Goal: Transaction & Acquisition: Purchase product/service

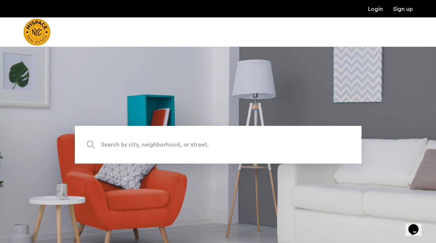
click at [176, 145] on span "Search by city, neighborhood, or street." at bounding box center [201, 145] width 201 height 10
click at [176, 145] on input "Search by city, neighborhood, or street." at bounding box center [218, 145] width 287 height 38
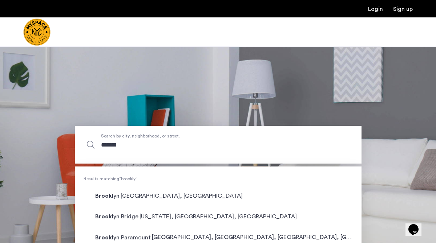
type input "********"
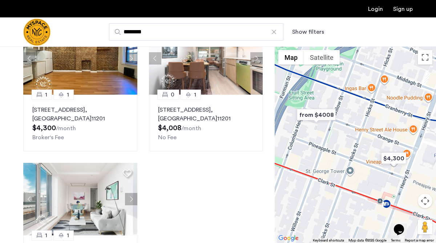
click at [311, 29] on button "Show filters" at bounding box center [308, 32] width 32 height 9
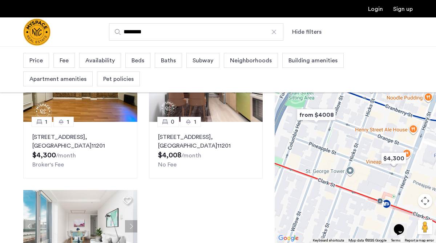
click at [41, 63] on span "Price" at bounding box center [35, 60] width 13 height 9
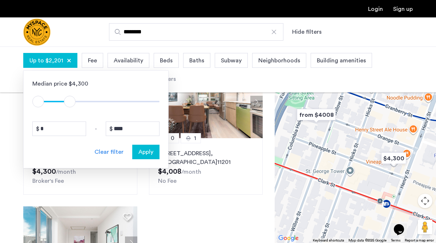
type input "****"
drag, startPoint x: 157, startPoint y: 104, endPoint x: 72, endPoint y: 107, distance: 84.7
click at [72, 107] on span "ngx-slider-max" at bounding box center [71, 102] width 12 height 12
click at [169, 59] on span "Beds" at bounding box center [166, 60] width 13 height 9
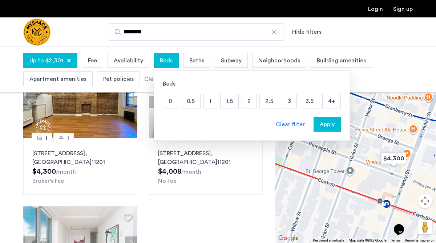
click at [220, 101] on p "1.5" at bounding box center [229, 101] width 18 height 14
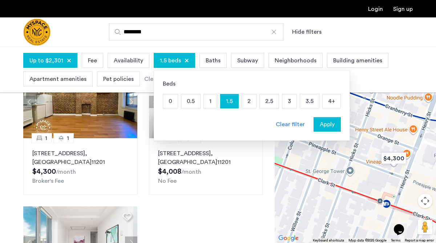
click at [250, 100] on p "2" at bounding box center [249, 101] width 14 height 14
click at [267, 100] on p "2.5" at bounding box center [269, 101] width 19 height 14
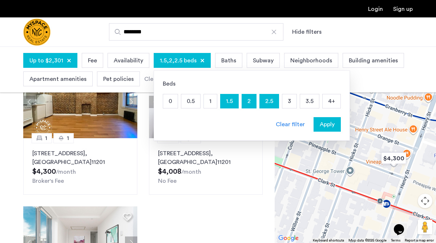
click at [292, 100] on p "3" at bounding box center [289, 101] width 14 height 14
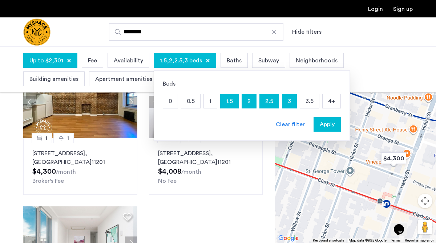
click at [323, 124] on span "Apply" at bounding box center [327, 124] width 15 height 9
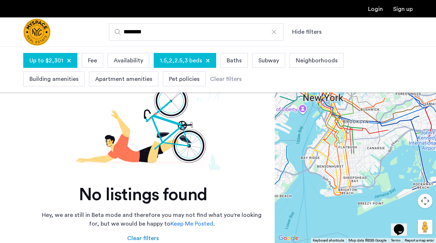
scroll to position [40, 0]
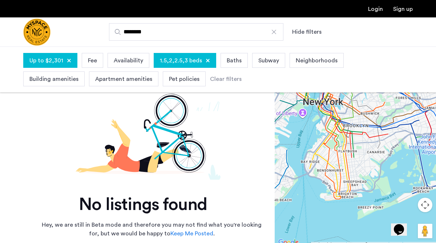
click at [255, 33] on input "********" at bounding box center [196, 31] width 174 height 17
click at [275, 32] on div at bounding box center [273, 31] width 7 height 7
click at [275, 32] on input "********" at bounding box center [196, 31] width 174 height 17
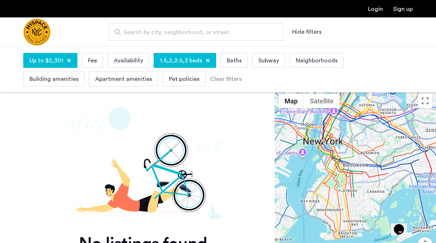
click at [241, 33] on span "Search by city, neighborhood, or street." at bounding box center [193, 32] width 139 height 9
click at [241, 33] on input "Search by city, neighborhood, or street." at bounding box center [196, 31] width 174 height 17
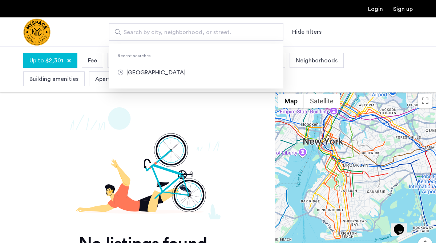
click at [368, 37] on div "Search by city, neighborhood, or street. Recent searches brooklyn Hide filters" at bounding box center [253, 31] width 318 height 17
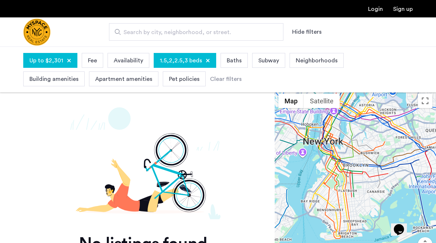
click at [53, 62] on span "Up to $2,301" at bounding box center [46, 60] width 34 height 9
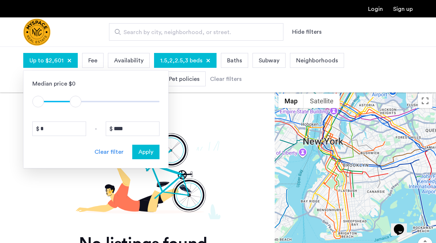
type input "****"
click at [77, 104] on span "ngx-slider-max" at bounding box center [77, 102] width 12 height 12
click at [150, 156] on span "Apply" at bounding box center [145, 152] width 15 height 9
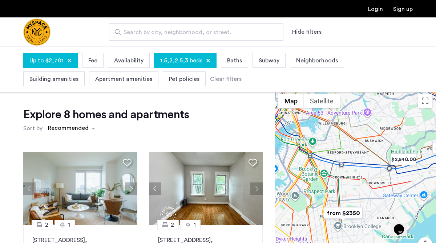
drag, startPoint x: 318, startPoint y: 132, endPoint x: 345, endPoint y: 166, distance: 43.2
click at [345, 166] on div at bounding box center [355, 188] width 161 height 197
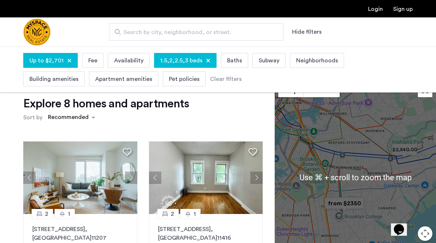
scroll to position [4, 0]
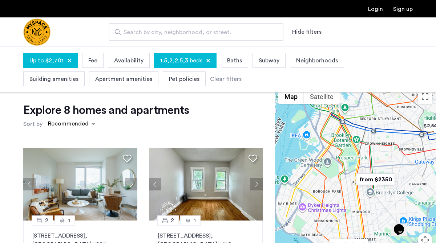
drag, startPoint x: 363, startPoint y: 198, endPoint x: 399, endPoint y: 168, distance: 46.9
click at [399, 168] on div at bounding box center [355, 184] width 161 height 197
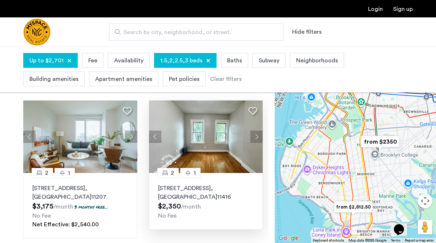
scroll to position [39, 0]
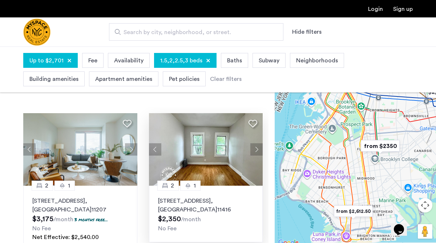
click at [255, 149] on button "Next apartment" at bounding box center [256, 149] width 12 height 12
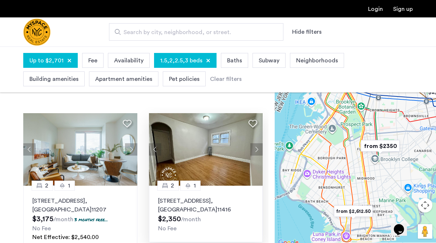
click at [255, 149] on button "Next apartment" at bounding box center [256, 149] width 12 height 12
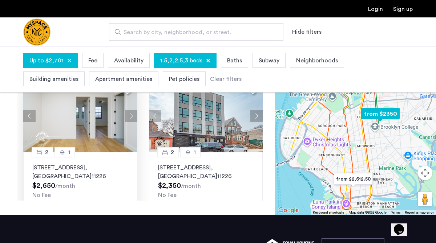
scroll to position [317, 0]
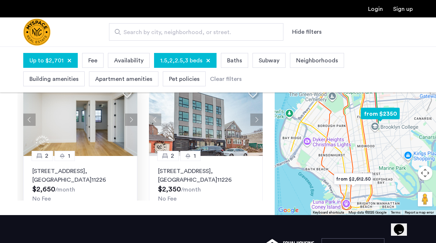
click at [129, 121] on button "Next apartment" at bounding box center [131, 120] width 12 height 12
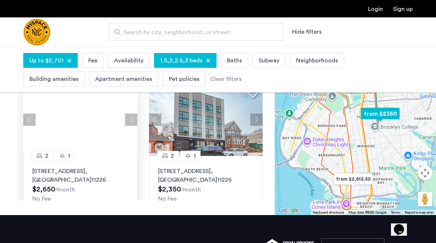
click at [129, 121] on button "Next apartment" at bounding box center [131, 120] width 12 height 12
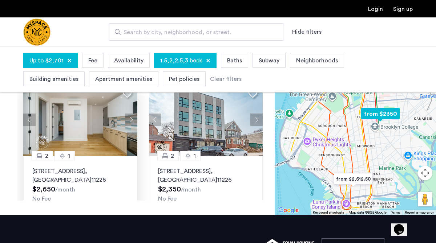
click at [129, 121] on button "Next apartment" at bounding box center [131, 120] width 12 height 12
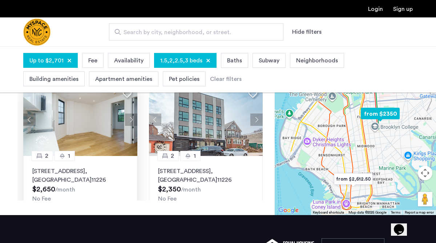
click at [129, 121] on button "Next apartment" at bounding box center [131, 120] width 12 height 12
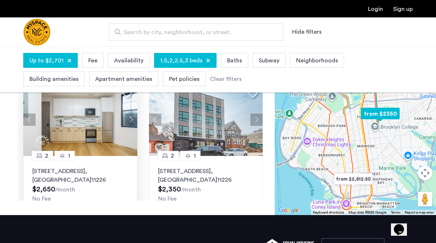
click at [129, 121] on button "Next apartment" at bounding box center [131, 120] width 12 height 12
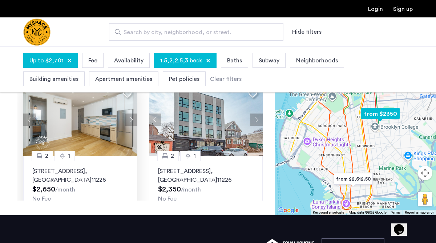
click at [129, 121] on button "Next apartment" at bounding box center [131, 120] width 12 height 12
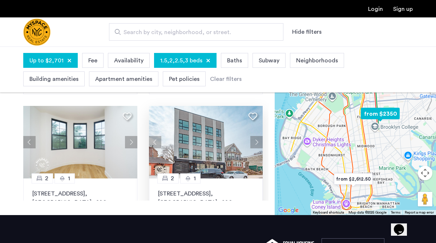
scroll to position [292, 0]
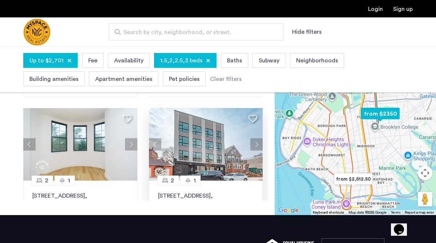
click at [256, 145] on button "Next apartment" at bounding box center [256, 144] width 12 height 12
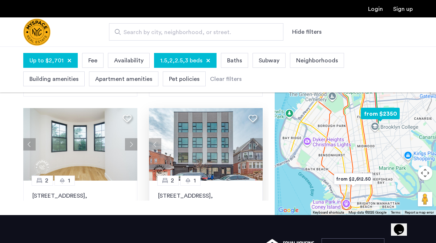
click at [256, 145] on button "Next apartment" at bounding box center [256, 144] width 12 height 12
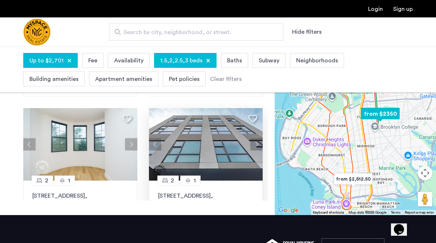
click at [256, 145] on button "Next apartment" at bounding box center [256, 144] width 12 height 12
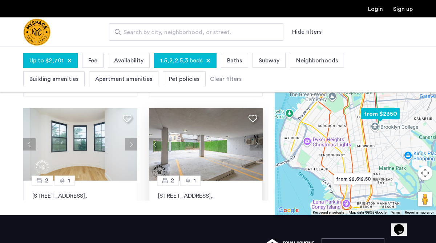
click at [256, 145] on button "Next apartment" at bounding box center [256, 144] width 12 height 12
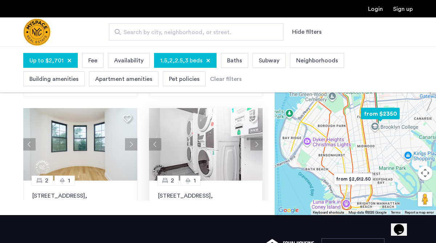
click at [256, 145] on button "Next apartment" at bounding box center [256, 144] width 12 height 12
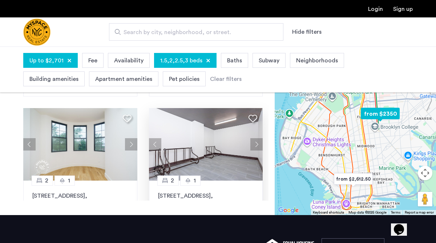
click at [256, 145] on button "Next apartment" at bounding box center [256, 144] width 12 height 12
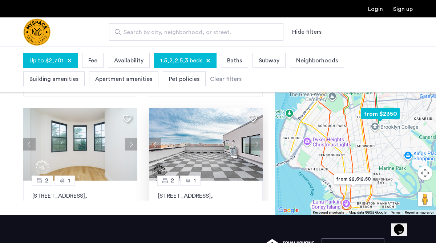
click at [256, 145] on button "Next apartment" at bounding box center [256, 144] width 12 height 12
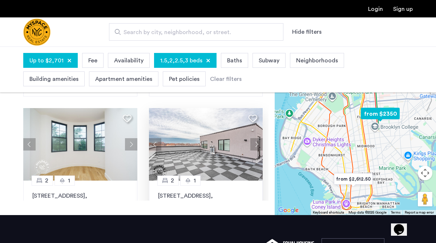
click at [256, 145] on button "Next apartment" at bounding box center [256, 144] width 12 height 12
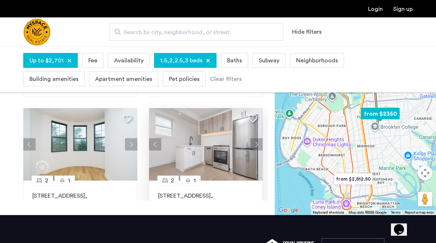
click at [256, 145] on button "Next apartment" at bounding box center [256, 144] width 12 height 12
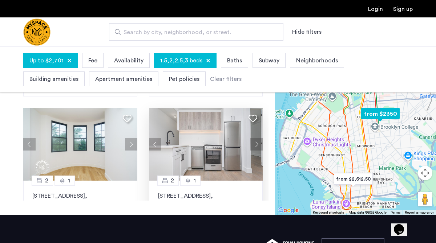
click at [256, 145] on button "Next apartment" at bounding box center [256, 144] width 12 height 12
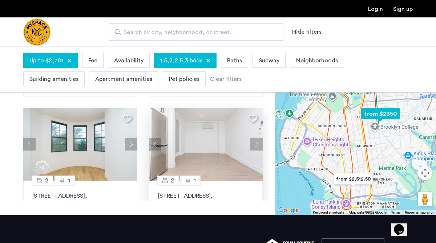
click at [256, 145] on button "Next apartment" at bounding box center [256, 144] width 12 height 12
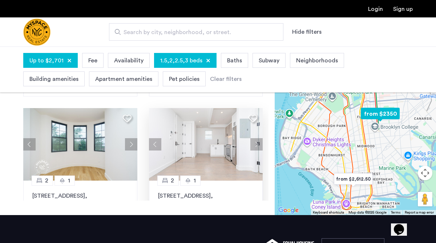
click at [256, 145] on button "Next apartment" at bounding box center [256, 144] width 12 height 12
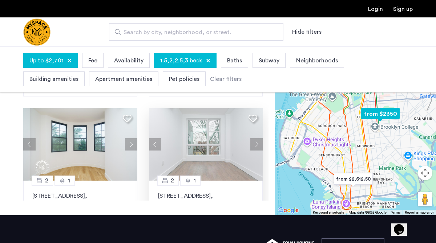
click at [256, 145] on button "Next apartment" at bounding box center [256, 144] width 12 height 12
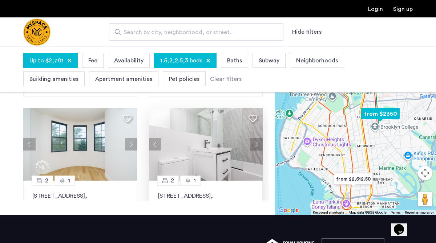
click at [256, 145] on button "Next apartment" at bounding box center [256, 144] width 12 height 12
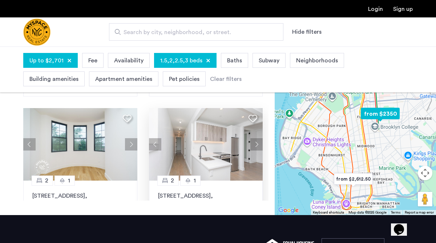
click at [256, 145] on button "Next apartment" at bounding box center [256, 144] width 12 height 12
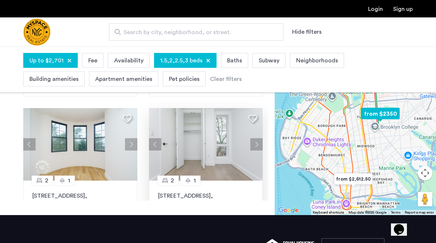
click at [256, 145] on button "Next apartment" at bounding box center [256, 144] width 12 height 12
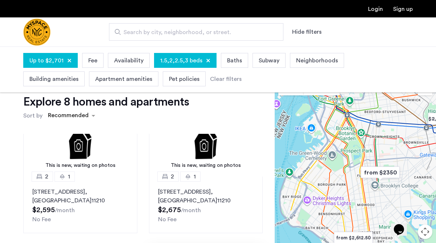
scroll to position [0, 0]
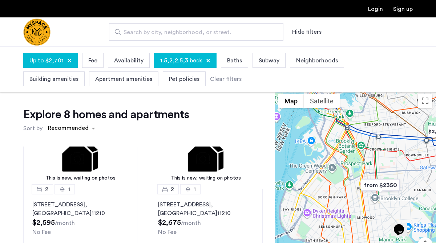
click at [168, 63] on span "1.5,2,2.5,3 beds" at bounding box center [181, 60] width 42 height 9
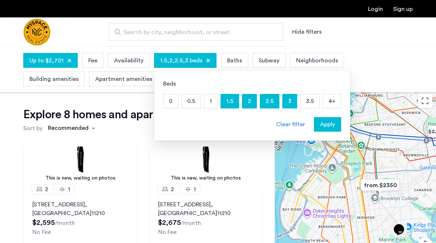
click at [212, 102] on p "1" at bounding box center [210, 101] width 13 height 14
click at [326, 126] on span "Apply" at bounding box center [327, 124] width 15 height 9
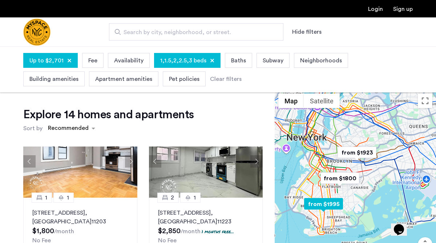
scroll to position [308, 0]
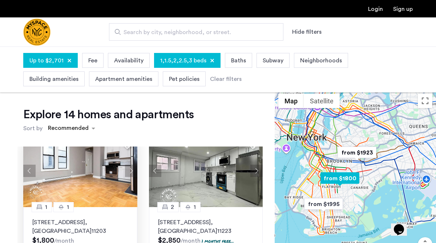
click at [130, 173] on button "Next apartment" at bounding box center [131, 171] width 12 height 12
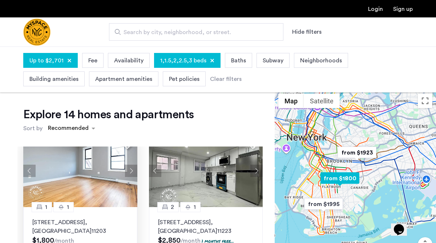
click at [130, 173] on button "Next apartment" at bounding box center [131, 171] width 12 height 12
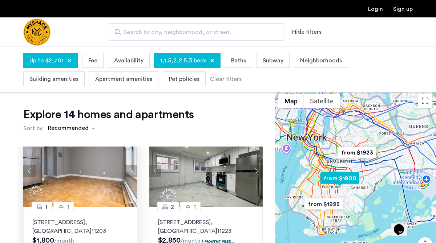
click at [130, 173] on button "Next apartment" at bounding box center [131, 171] width 12 height 12
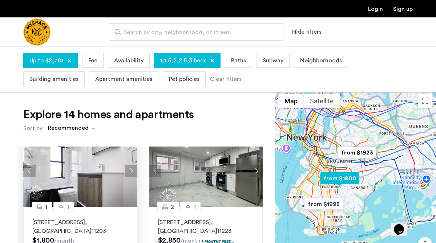
click at [130, 173] on button "Next apartment" at bounding box center [131, 171] width 12 height 12
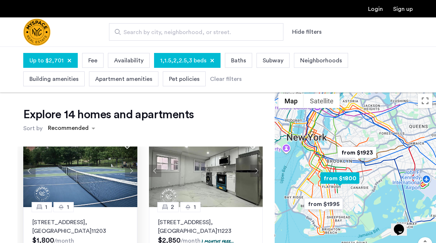
click at [130, 173] on button "Next apartment" at bounding box center [131, 171] width 12 height 12
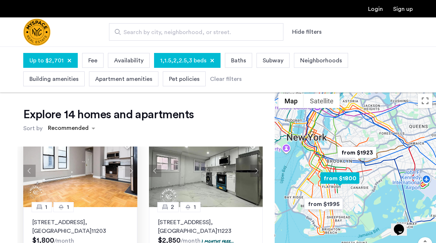
click at [130, 173] on button "Next apartment" at bounding box center [131, 171] width 12 height 12
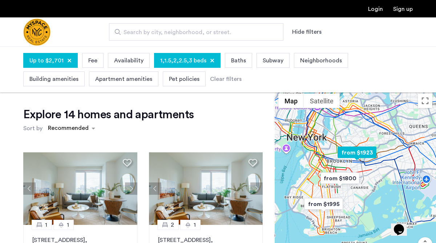
scroll to position [0, 0]
click at [91, 126] on span "sort-apartment" at bounding box center [94, 128] width 9 height 9
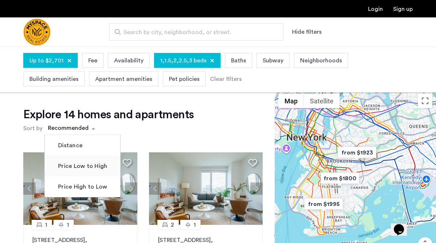
click at [89, 169] on label "Price Low to High" at bounding box center [82, 166] width 50 height 9
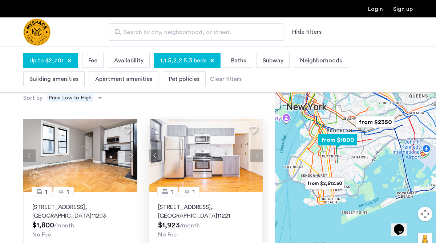
scroll to position [2, 0]
click at [256, 157] on button "Next apartment" at bounding box center [256, 156] width 12 height 12
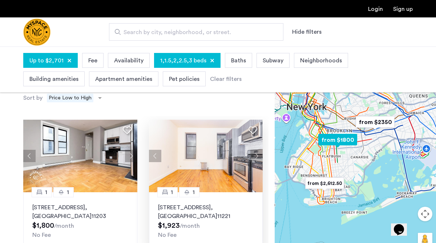
click at [256, 157] on button "Next apartment" at bounding box center [256, 156] width 12 height 12
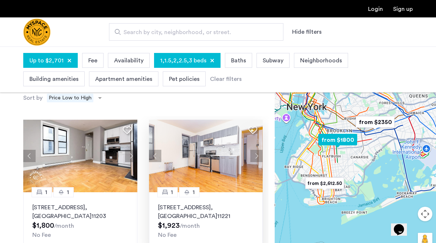
click at [256, 157] on button "Next apartment" at bounding box center [256, 156] width 12 height 12
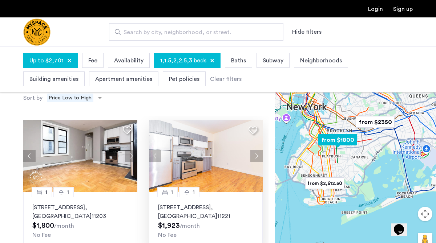
click at [256, 157] on button "Next apartment" at bounding box center [256, 156] width 12 height 12
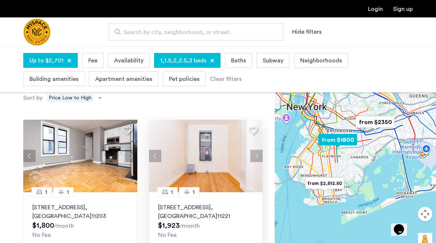
click at [256, 157] on button "Next apartment" at bounding box center [256, 156] width 12 height 12
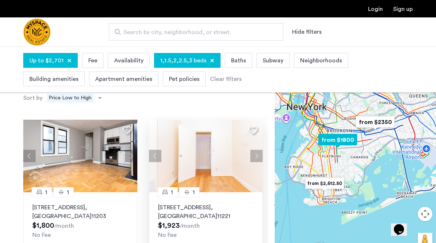
click at [256, 157] on button "Next apartment" at bounding box center [256, 156] width 12 height 12
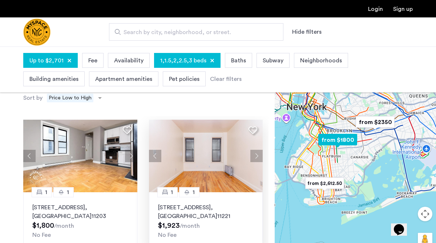
click at [256, 157] on button "Next apartment" at bounding box center [256, 156] width 12 height 12
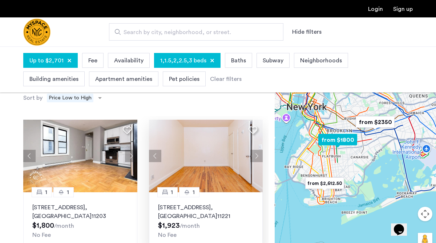
click at [256, 157] on button "Next apartment" at bounding box center [256, 156] width 12 height 12
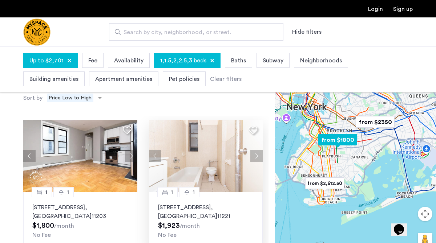
click at [256, 157] on button "Next apartment" at bounding box center [256, 156] width 12 height 12
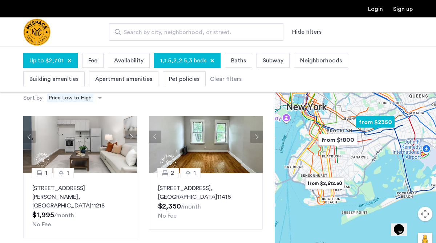
scroll to position [164, 0]
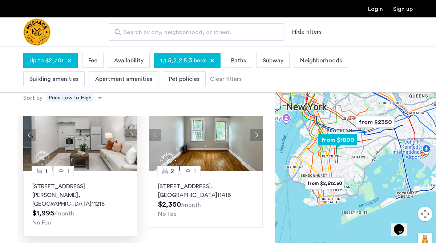
click at [128, 133] on button "Next apartment" at bounding box center [131, 135] width 12 height 12
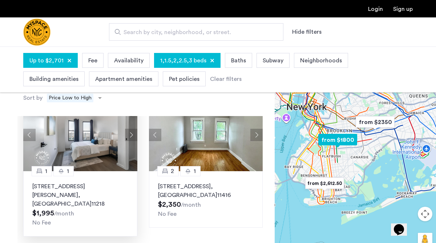
click at [128, 133] on button "Next apartment" at bounding box center [131, 135] width 12 height 12
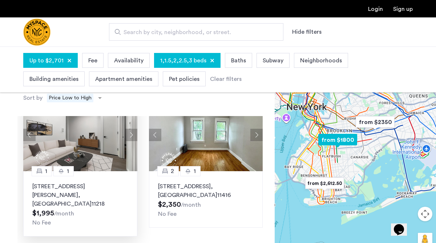
click at [128, 133] on button "Next apartment" at bounding box center [131, 135] width 12 height 12
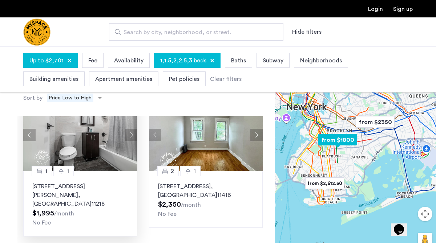
click at [128, 133] on button "Next apartment" at bounding box center [131, 135] width 12 height 12
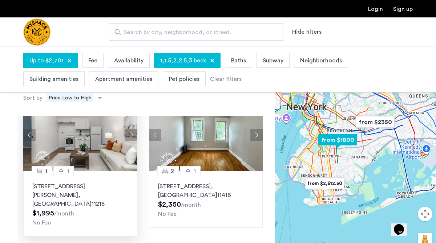
click at [128, 133] on button "Next apartment" at bounding box center [131, 135] width 12 height 12
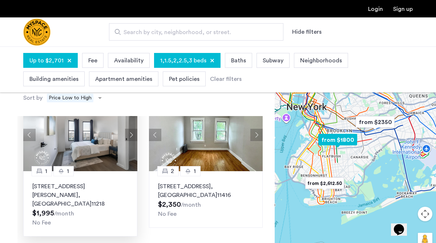
click at [128, 133] on button "Next apartment" at bounding box center [131, 135] width 12 height 12
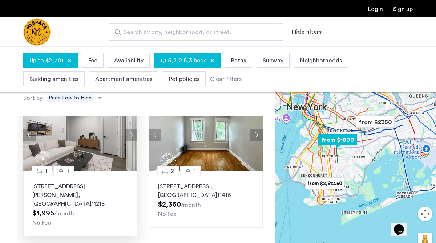
click at [128, 133] on button "Next apartment" at bounding box center [131, 135] width 12 height 12
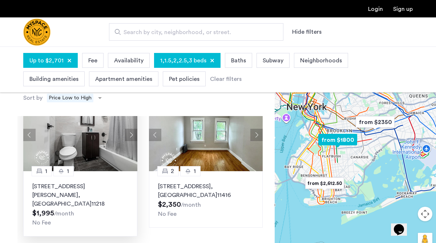
click at [128, 133] on button "Next apartment" at bounding box center [131, 135] width 12 height 12
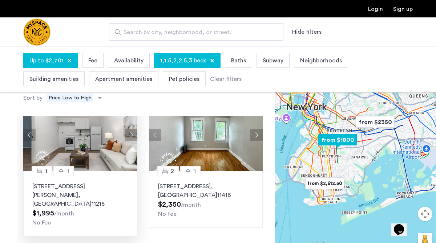
click at [128, 133] on button "Next apartment" at bounding box center [131, 135] width 12 height 12
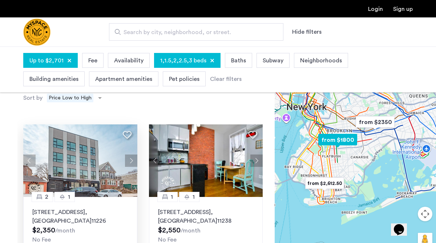
scroll to position [289, 0]
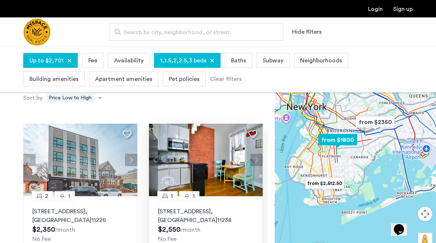
click at [258, 154] on button "Next apartment" at bounding box center [256, 160] width 12 height 12
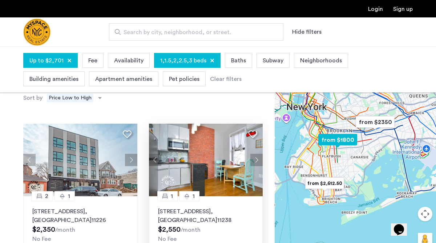
click at [258, 154] on button "Next apartment" at bounding box center [256, 160] width 12 height 12
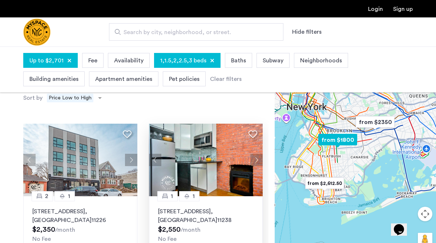
click at [258, 154] on button "Next apartment" at bounding box center [256, 160] width 12 height 12
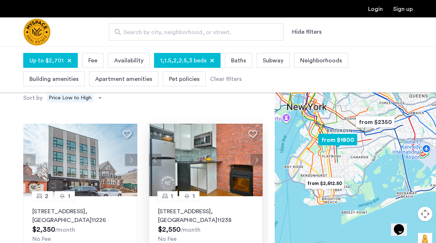
click at [258, 154] on button "Next apartment" at bounding box center [256, 160] width 12 height 12
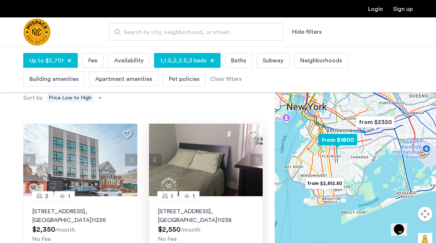
click at [258, 154] on button "Next apartment" at bounding box center [256, 160] width 12 height 12
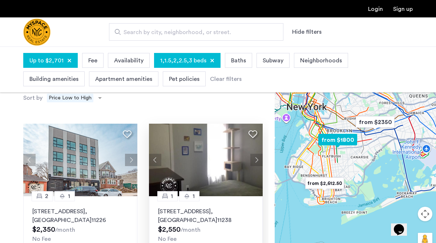
click at [258, 154] on button "Next apartment" at bounding box center [256, 160] width 12 height 12
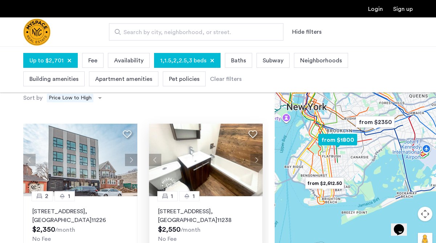
click at [258, 154] on button "Next apartment" at bounding box center [256, 160] width 12 height 12
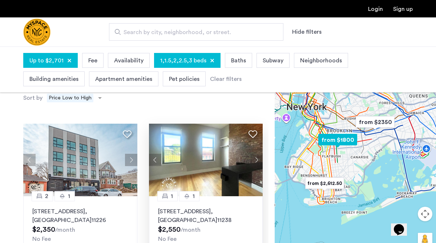
click at [258, 154] on button "Next apartment" at bounding box center [256, 160] width 12 height 12
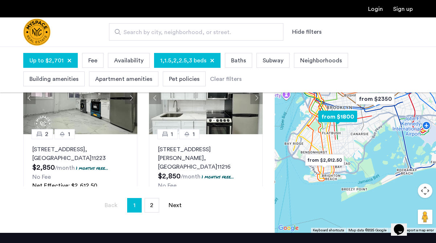
scroll to position [608, 0]
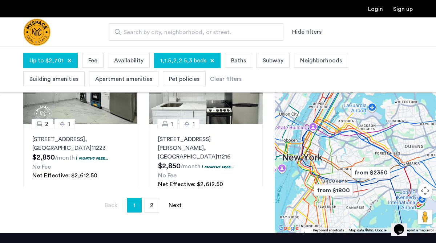
drag, startPoint x: 350, startPoint y: 131, endPoint x: 346, endPoint y: 207, distance: 76.4
click at [346, 207] on div at bounding box center [355, 134] width 161 height 197
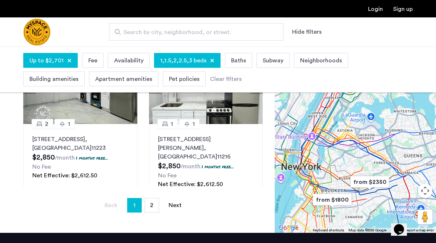
click at [212, 32] on span "Search by city, neighborhood, or street." at bounding box center [193, 32] width 139 height 9
click at [212, 32] on input "Search by city, neighborhood, or street." at bounding box center [196, 31] width 174 height 17
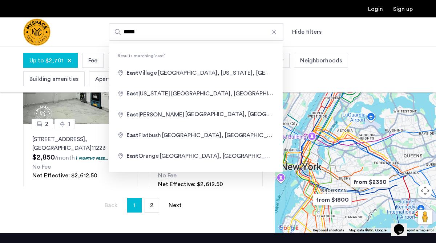
type input "**********"
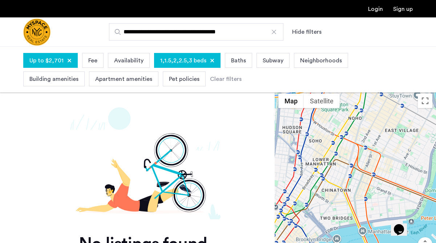
drag, startPoint x: 305, startPoint y: 195, endPoint x: 350, endPoint y: 134, distance: 75.6
click at [350, 134] on div at bounding box center [355, 188] width 161 height 197
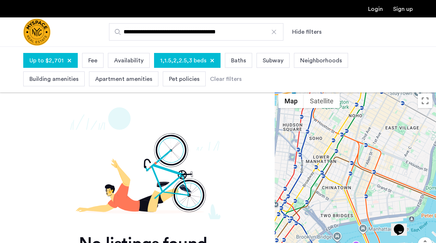
click at [67, 61] on div at bounding box center [69, 60] width 4 height 4
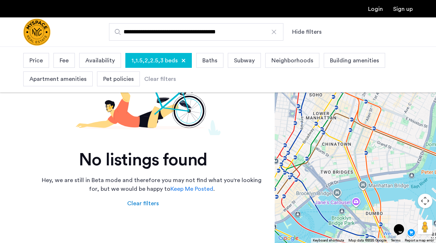
scroll to position [82, 0]
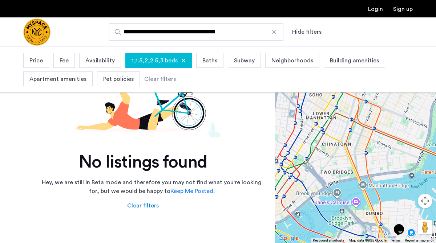
click at [276, 33] on div at bounding box center [273, 31] width 7 height 7
click at [276, 33] on input "**********" at bounding box center [196, 31] width 174 height 17
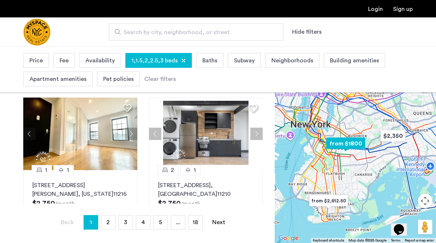
scroll to position [582, 0]
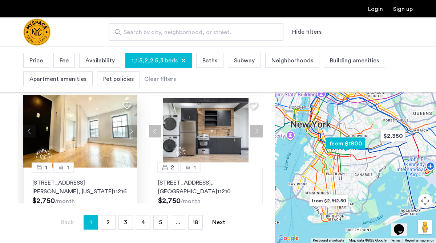
click at [130, 125] on button "Next apartment" at bounding box center [131, 131] width 12 height 12
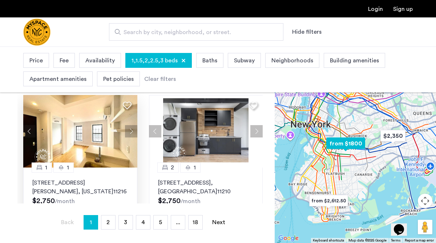
click at [130, 125] on button "Next apartment" at bounding box center [131, 131] width 12 height 12
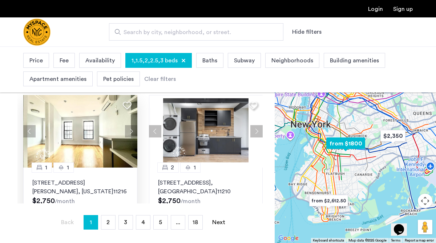
click at [130, 125] on button "Next apartment" at bounding box center [131, 131] width 12 height 12
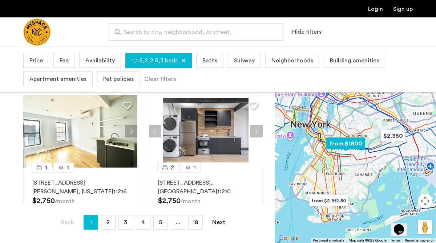
click at [130, 125] on button "Next apartment" at bounding box center [131, 131] width 12 height 12
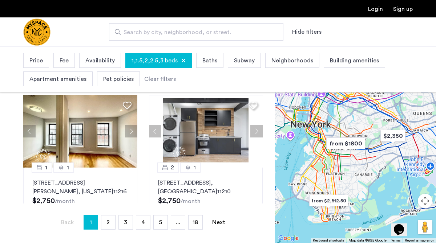
click at [150, 60] on span "1,1.5,2,2.5,3 beds" at bounding box center [154, 60] width 46 height 9
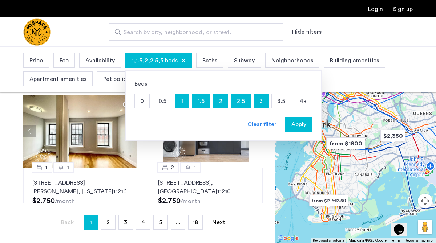
click at [183, 105] on p "1" at bounding box center [181, 101] width 13 height 14
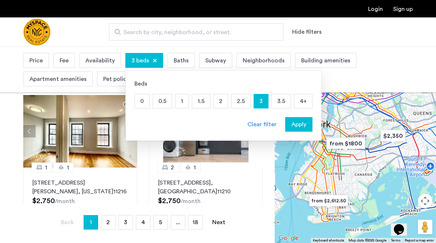
click at [219, 100] on p "2" at bounding box center [221, 101] width 14 height 14
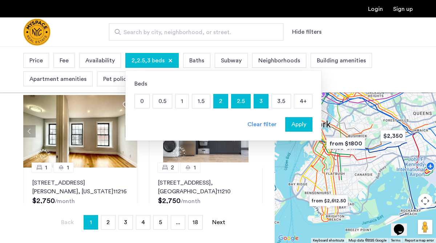
click at [205, 103] on p "1.5" at bounding box center [201, 101] width 18 height 14
click at [294, 128] on span "Apply" at bounding box center [298, 124] width 15 height 9
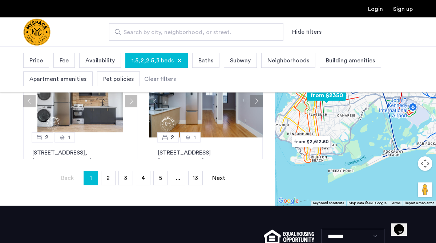
scroll to position [265, 0]
